Goal: Task Accomplishment & Management: Manage account settings

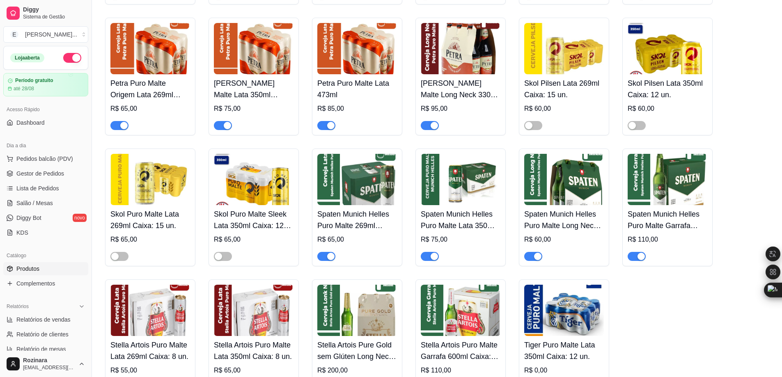
scroll to position [1396, 0]
click at [361, 202] on img at bounding box center [357, 179] width 80 height 51
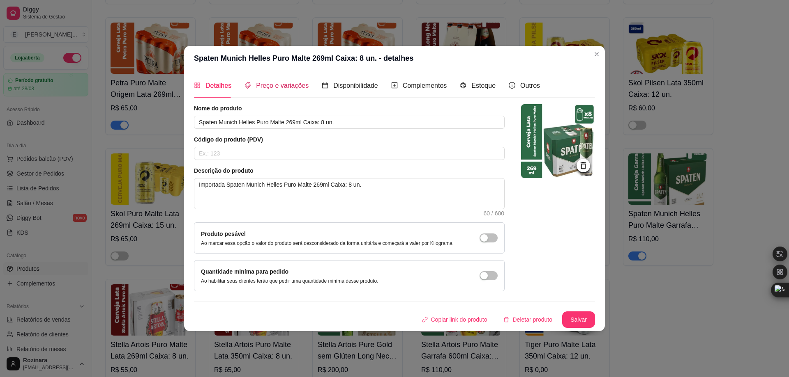
click at [286, 84] on span "Preço e variações" at bounding box center [282, 85] width 53 height 7
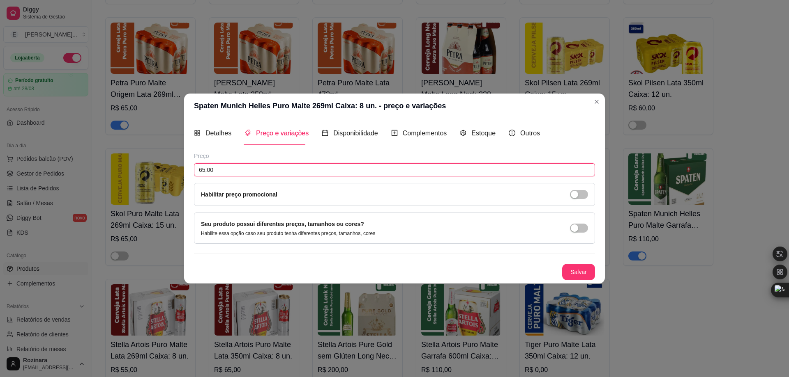
click at [199, 170] on input "65,00" at bounding box center [394, 169] width 401 height 13
type input "45,00"
click at [224, 137] on span "Detalhes" at bounding box center [218, 133] width 26 height 7
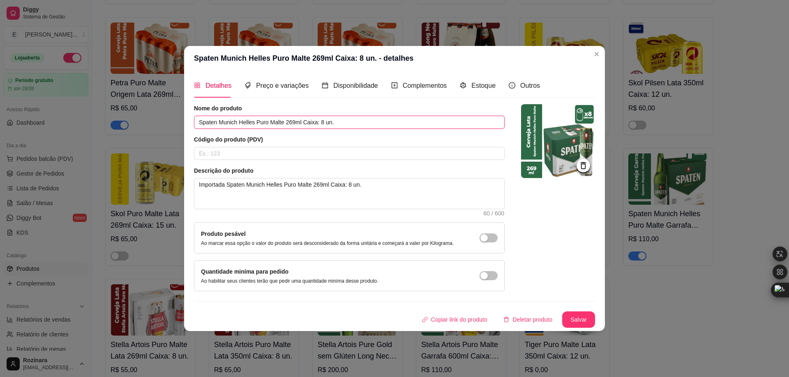
drag, startPoint x: 322, startPoint y: 122, endPoint x: 301, endPoint y: 124, distance: 20.6
click at [301, 124] on input "Spaten Munich Helles Puro Malte 269ml Caixa: 8 un." at bounding box center [349, 122] width 310 height 13
type input "Spaten Munich Helles Puro Malte 269ml 8 un."
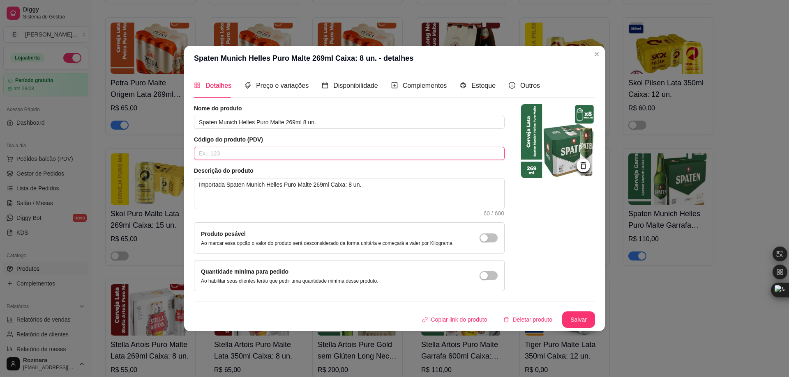
click at [216, 149] on input "text" at bounding box center [349, 153] width 310 height 13
type input "40"
click at [575, 318] on button "Salvar" at bounding box center [578, 320] width 33 height 16
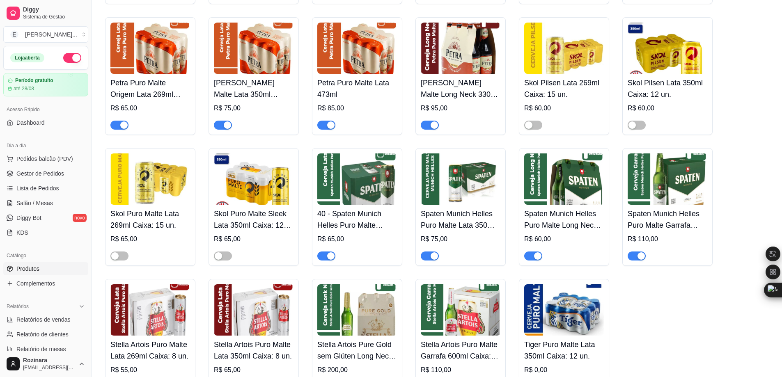
click at [344, 189] on img at bounding box center [357, 179] width 80 height 51
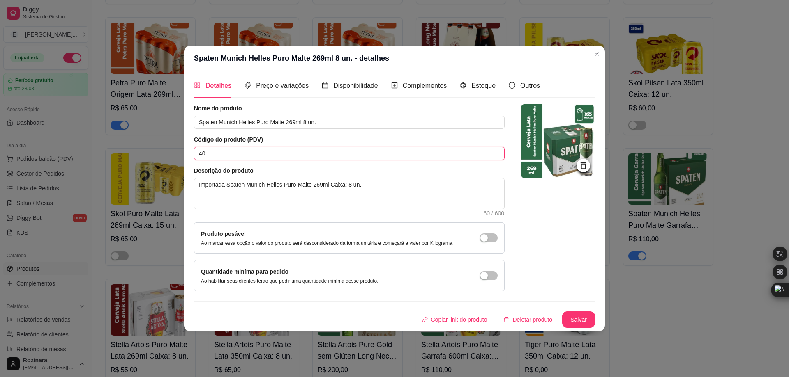
drag, startPoint x: 209, startPoint y: 151, endPoint x: 157, endPoint y: 149, distance: 51.4
click at [157, 149] on div "Spaten Munich Helles Puro Malte 269ml 8 un. - detalhes Detalhes Preço e variaçõ…" at bounding box center [394, 188] width 789 height 377
click at [276, 82] on span "Preço e variações" at bounding box center [282, 85] width 53 height 7
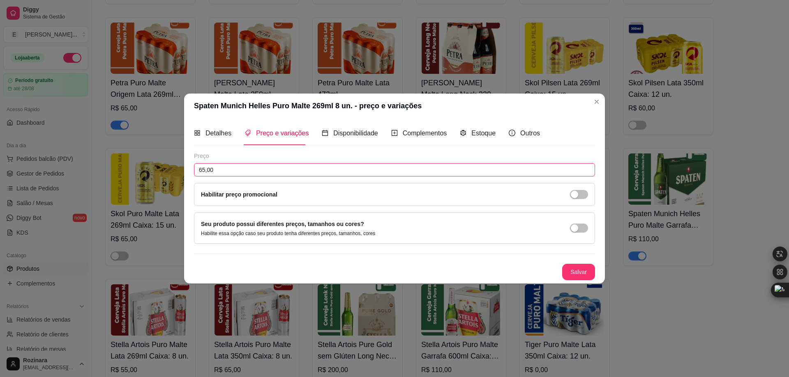
drag, startPoint x: 205, startPoint y: 169, endPoint x: 191, endPoint y: 168, distance: 14.0
click at [191, 168] on div "Detalhes Preço e variações Disponibilidade Complementos Estoque Outros Nome do …" at bounding box center [394, 200] width 421 height 165
type input "40,00"
click at [580, 269] on button "Salvar" at bounding box center [578, 272] width 33 height 16
click at [582, 273] on button "Salvar" at bounding box center [578, 272] width 33 height 16
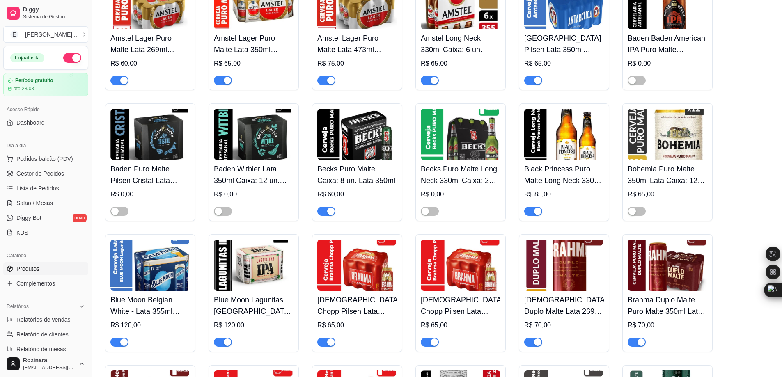
scroll to position [205, 0]
